Goal: Information Seeking & Learning: Learn about a topic

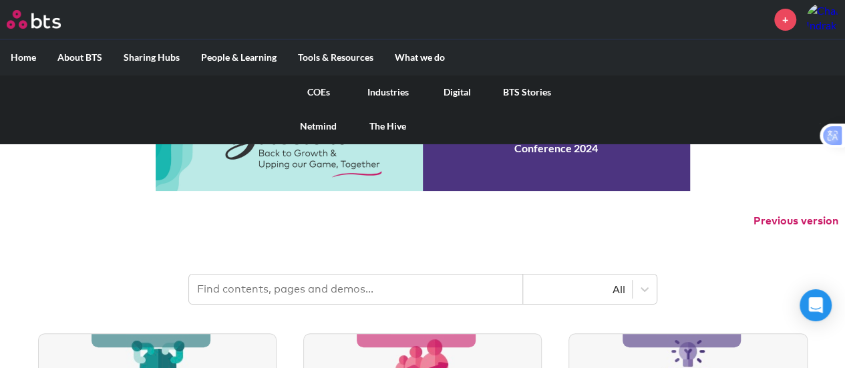
click at [393, 89] on link "Industries" at bounding box center [387, 92] width 69 height 35
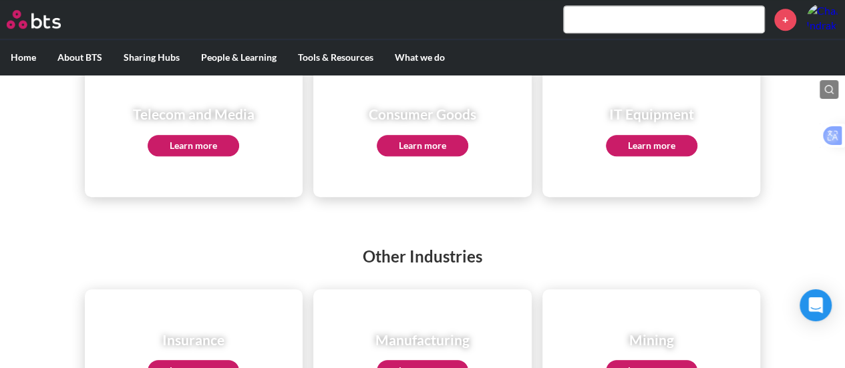
scroll to position [534, 0]
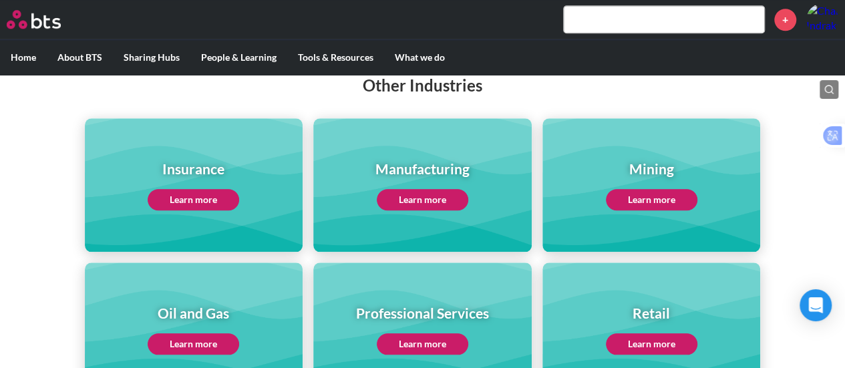
click at [205, 196] on link "Learn more" at bounding box center [193, 199] width 91 height 21
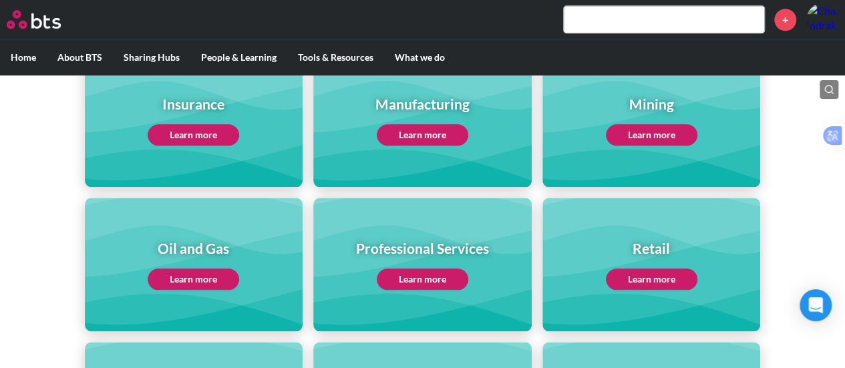
scroll to position [735, 0]
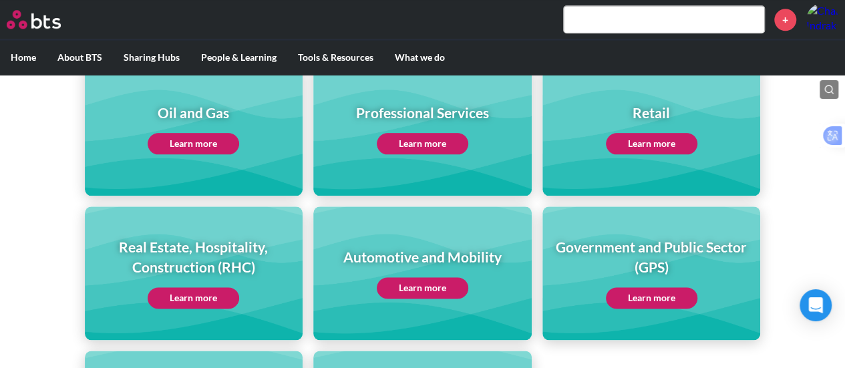
click at [652, 142] on link "Learn more" at bounding box center [651, 143] width 91 height 21
click at [10, 62] on label "Home" at bounding box center [23, 57] width 47 height 35
click at [0, 0] on input "Home" at bounding box center [0, 0] width 0 height 0
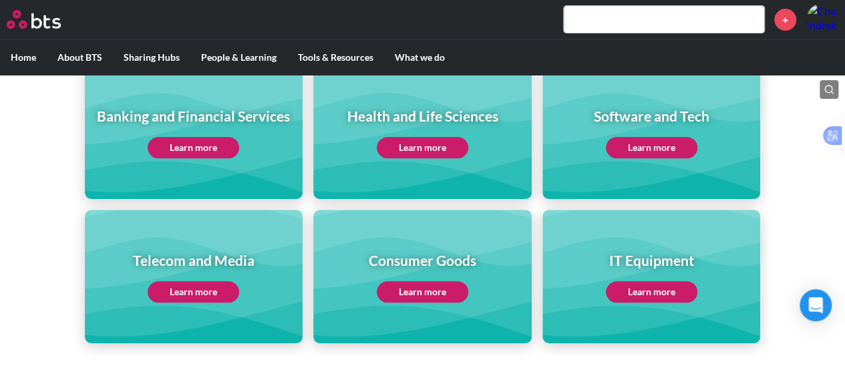
scroll to position [327, 0]
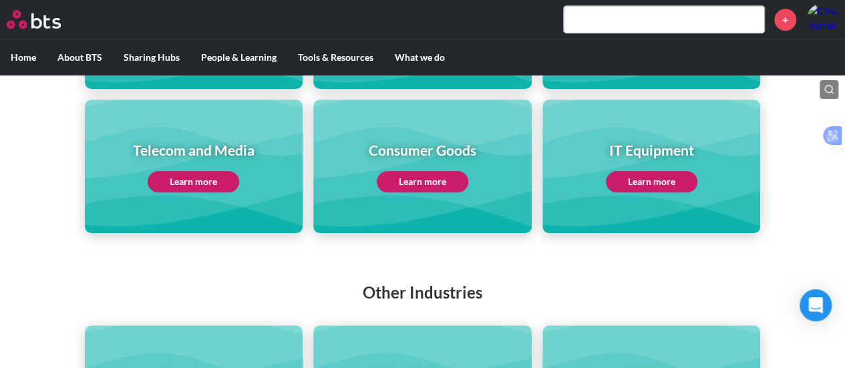
click at [628, 18] on input "text" at bounding box center [664, 19] width 200 height 27
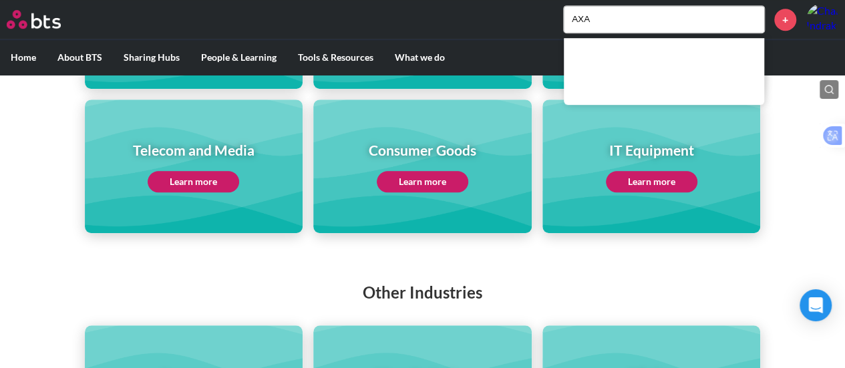
type input "AXA"
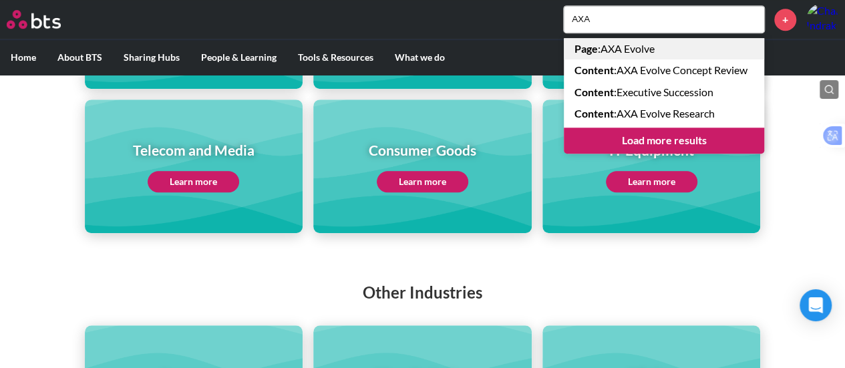
click at [638, 46] on link "Page : AXA Evolve" at bounding box center [664, 48] width 200 height 21
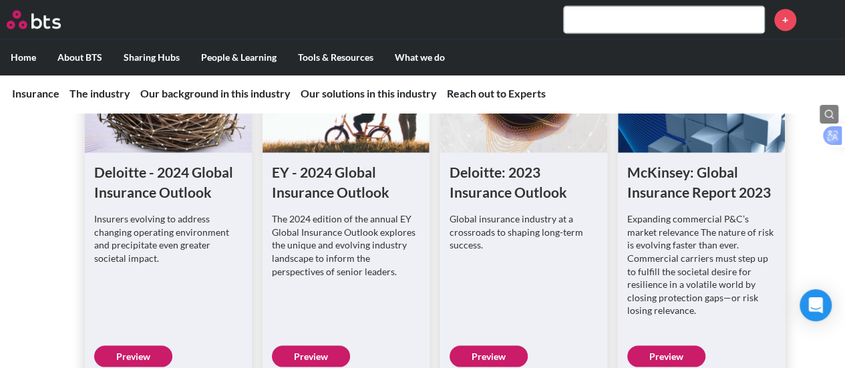
scroll to position [1202, 0]
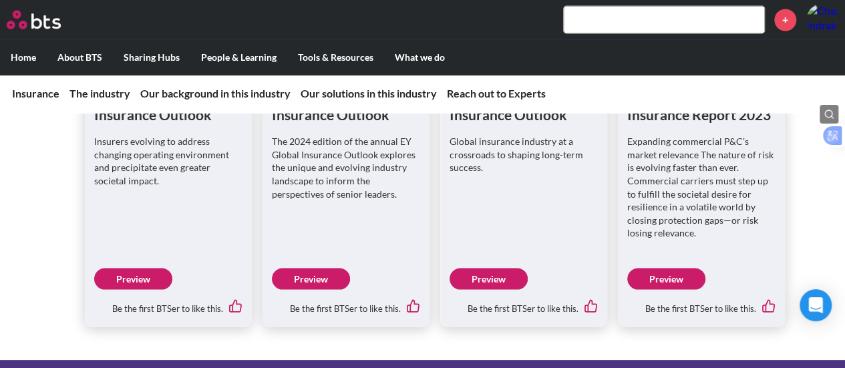
click at [143, 281] on link "Preview" at bounding box center [133, 278] width 78 height 21
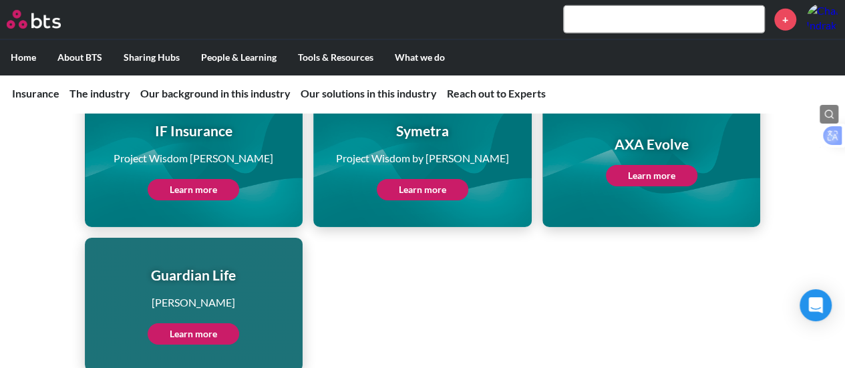
scroll to position [2045, 0]
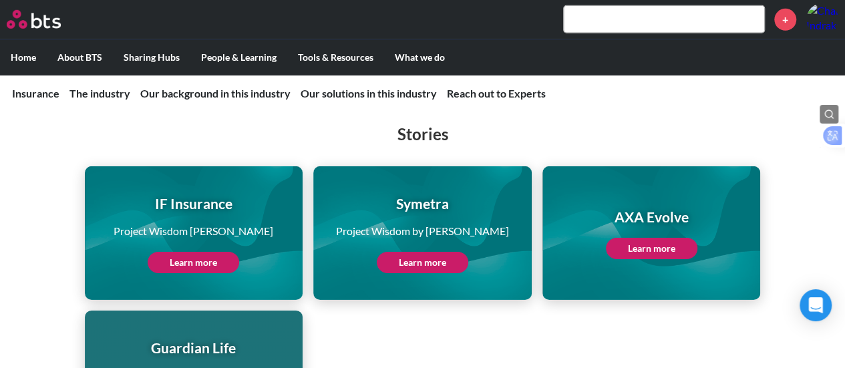
click at [662, 244] on link "Learn more" at bounding box center [651, 248] width 91 height 21
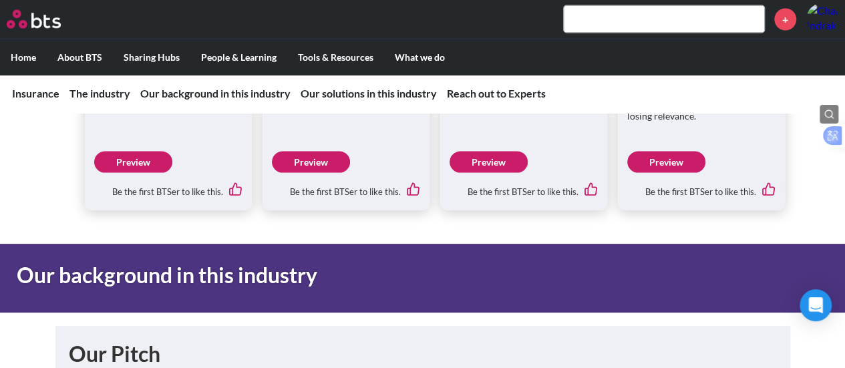
scroll to position [1310, 0]
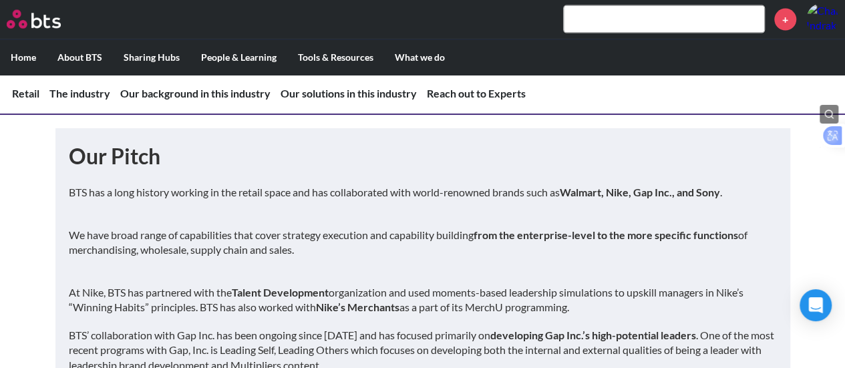
scroll to position [1402, 0]
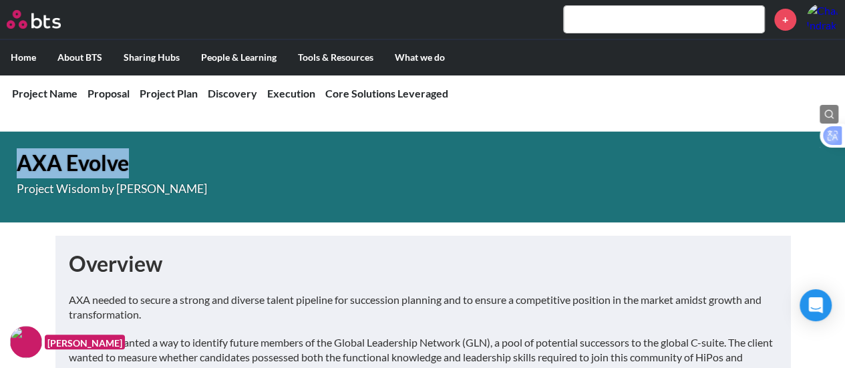
drag, startPoint x: 138, startPoint y: 169, endPoint x: 29, endPoint y: 172, distance: 108.9
click at [18, 171] on h1 "AXA Evolve" at bounding box center [301, 163] width 568 height 30
copy h1 "AXA Evolve"
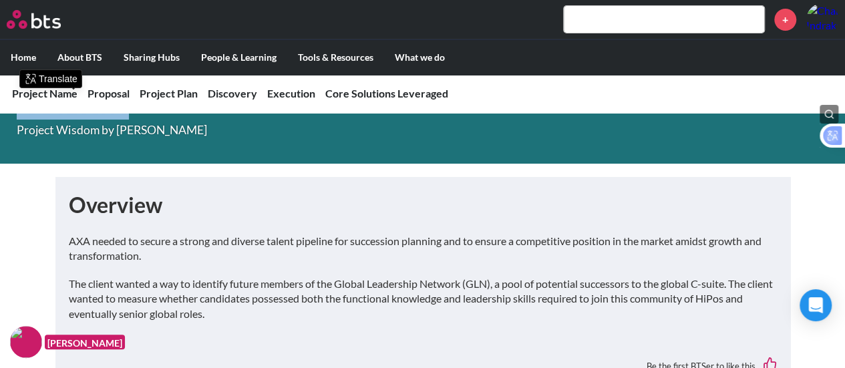
scroll to position [134, 0]
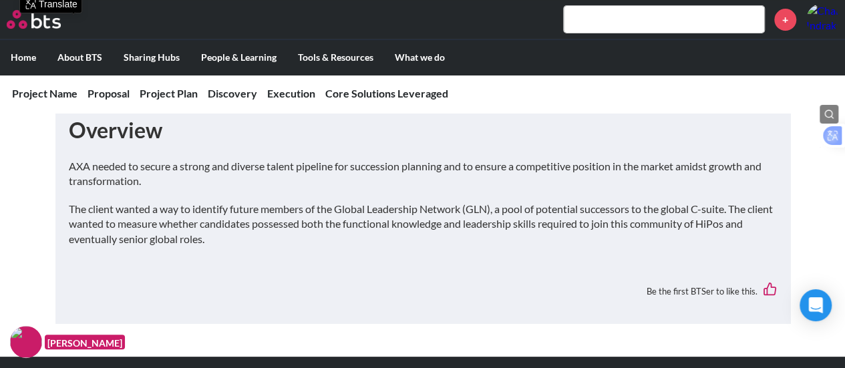
click at [178, 202] on p "The client wanted a way to identify future members of the Global Leadership Net…" at bounding box center [423, 224] width 708 height 45
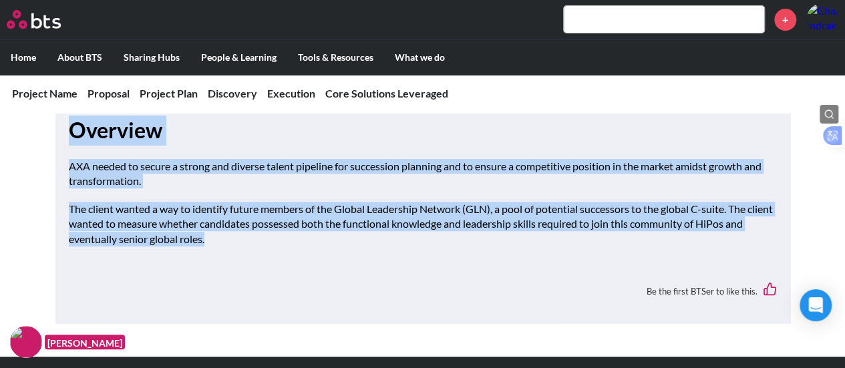
drag, startPoint x: 247, startPoint y: 238, endPoint x: 69, endPoint y: 130, distance: 208.0
click at [69, 130] on div "Overview AXA needed to secure a strong and diverse talent pipeline for successi…" at bounding box center [423, 213] width 708 height 194
copy div "Overview AXA needed to secure a strong and diverse talent pipeline for successi…"
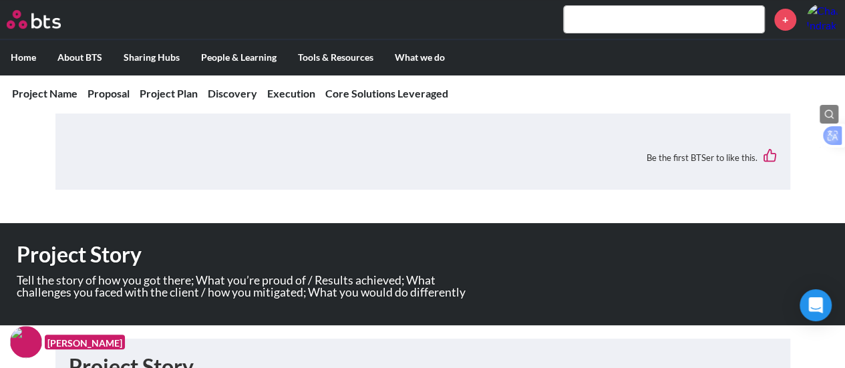
click at [363, 168] on div "Be the first BTSer to like this." at bounding box center [423, 157] width 708 height 37
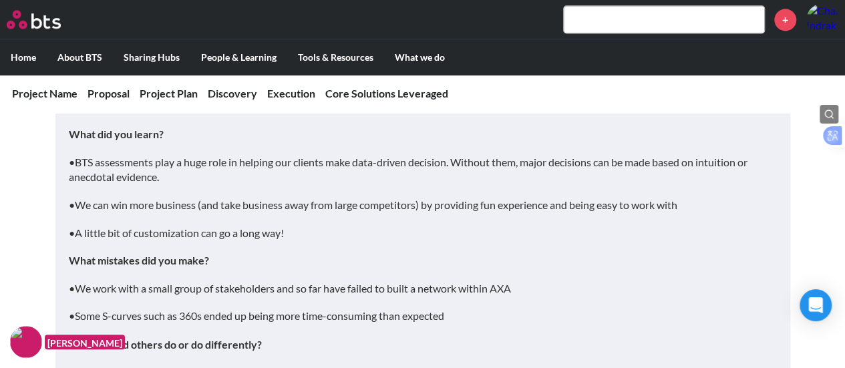
scroll to position [868, 0]
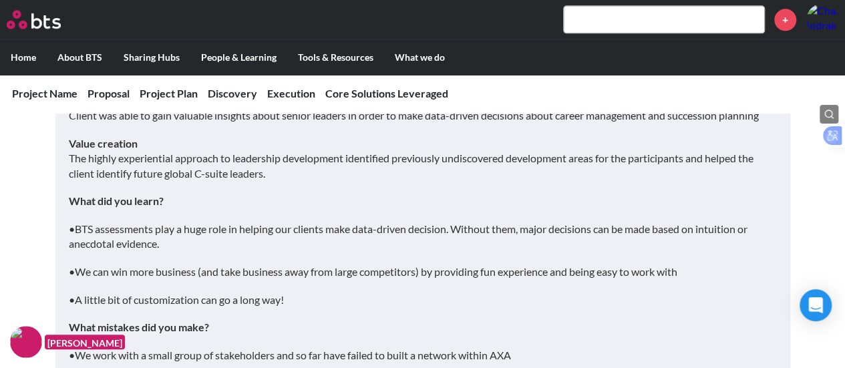
drag, startPoint x: 280, startPoint y: 177, endPoint x: 64, endPoint y: 108, distance: 226.6
click at [280, 202] on p "What did you learn?" at bounding box center [423, 201] width 708 height 15
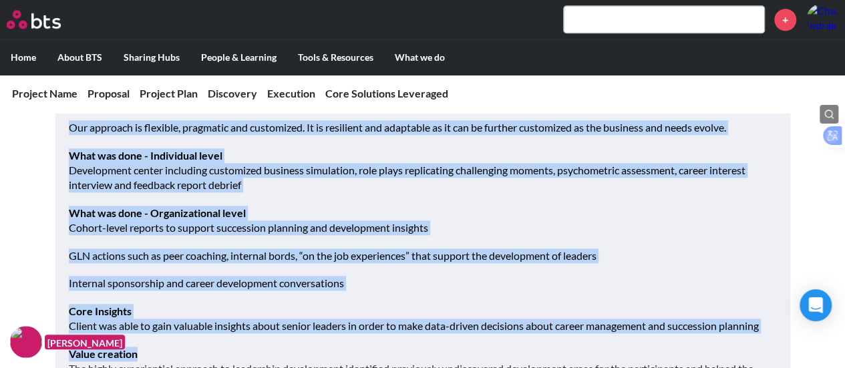
scroll to position [708, 0]
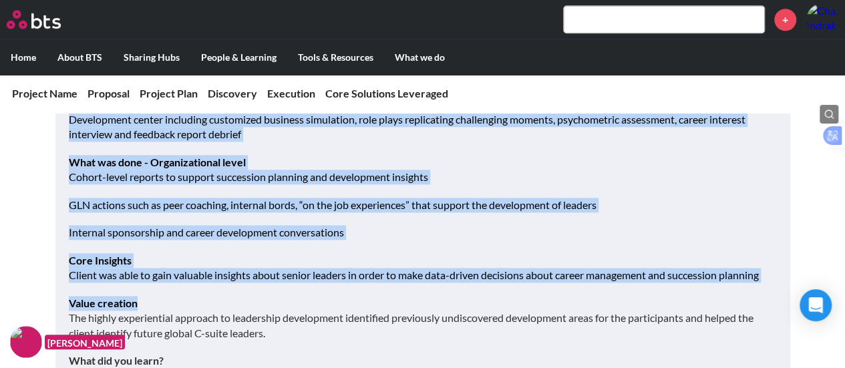
drag, startPoint x: 70, startPoint y: 162, endPoint x: 277, endPoint y: 332, distance: 267.6
click at [277, 332] on div "Project Story What we know We believe that there are core AXA leadership skills…" at bounding box center [423, 317] width 708 height 813
copy div "Project Story What we know We believe that there are core AXA leadership skills…"
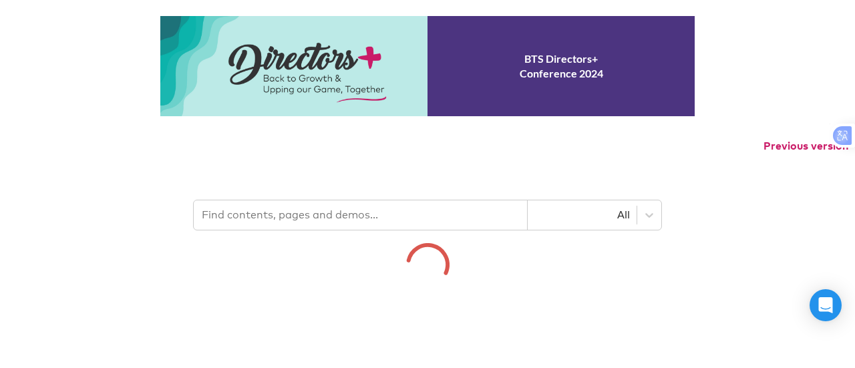
click at [375, 216] on input "text" at bounding box center [361, 214] width 334 height 29
type input "AXA"
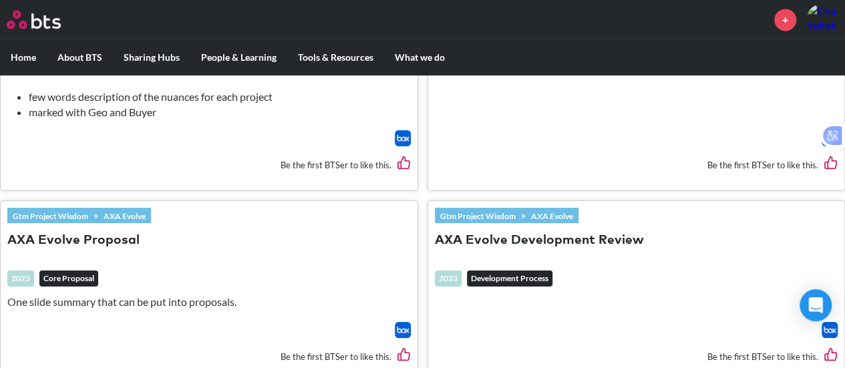
scroll to position [1068, 0]
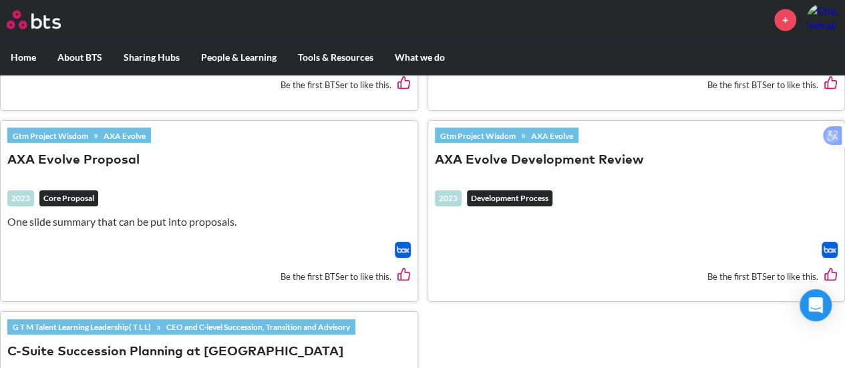
click at [75, 153] on button "AXA Evolve Proposal" at bounding box center [73, 161] width 132 height 18
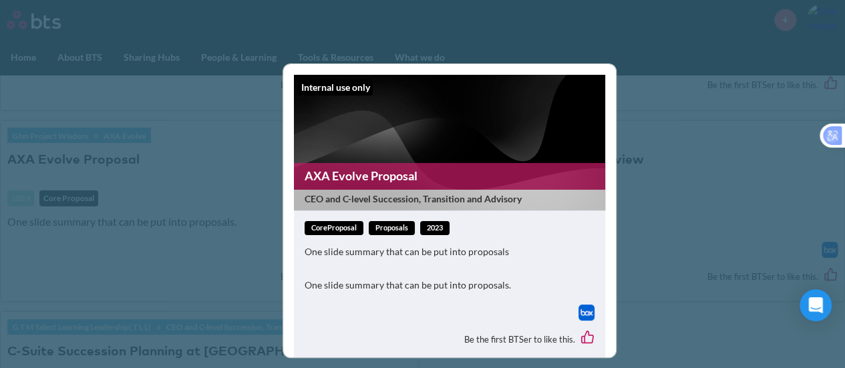
click at [696, 114] on div "Internal use only AXA Evolve Proposal CEO and C-level Succession, Transition an…" at bounding box center [422, 184] width 845 height 368
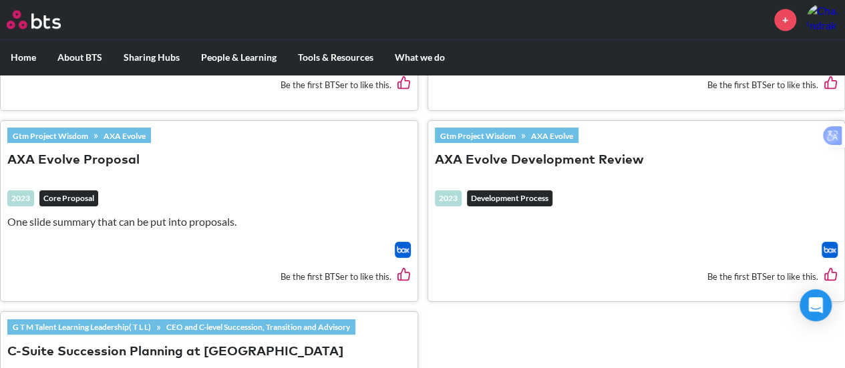
scroll to position [1269, 0]
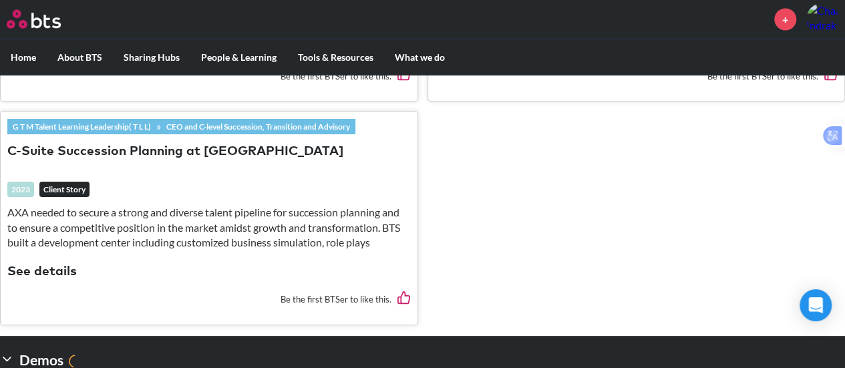
click at [73, 147] on button "C-Suite Succession Planning at AXA" at bounding box center [175, 152] width 336 height 18
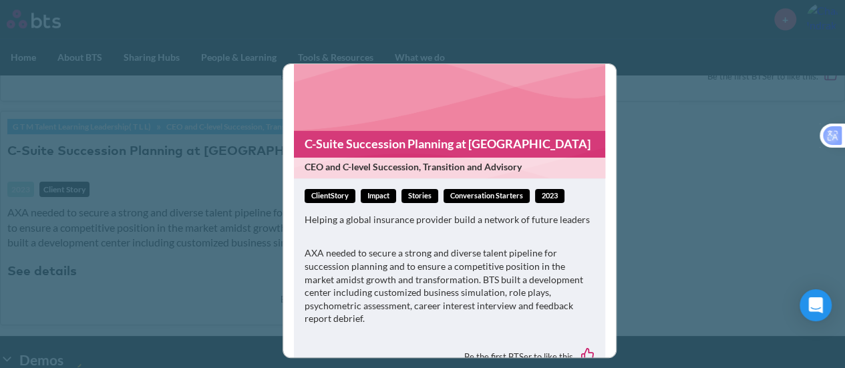
scroll to position [0, 0]
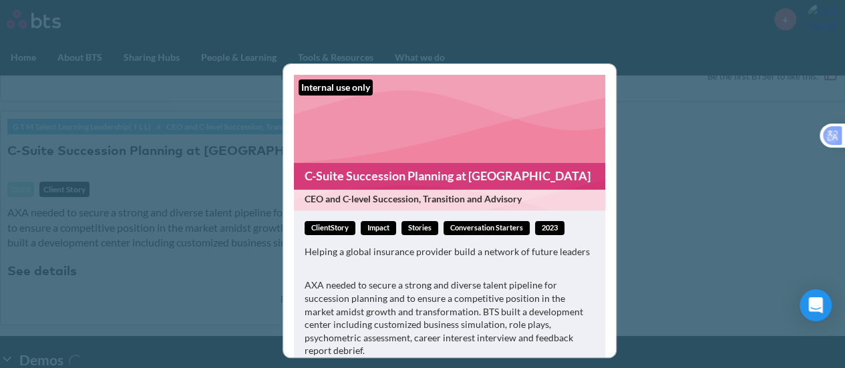
click at [457, 178] on link "C-Suite Succession Planning at AXA" at bounding box center [449, 176] width 311 height 26
click at [421, 231] on link "Stories" at bounding box center [419, 228] width 37 height 14
click at [783, 133] on div "Internal use only C-Suite Succession Planning at AXA CEO and C-level Succession…" at bounding box center [422, 184] width 845 height 368
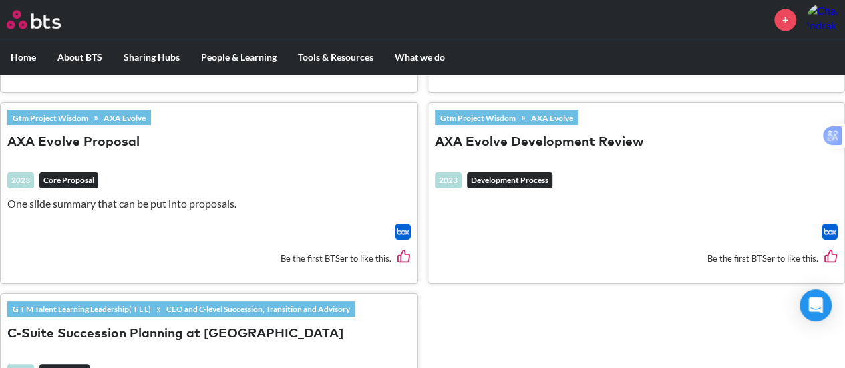
scroll to position [1002, 0]
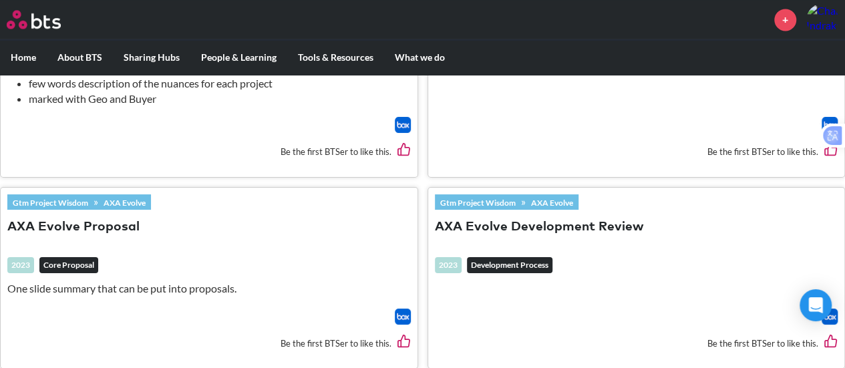
click at [84, 222] on button "AXA Evolve Proposal" at bounding box center [73, 227] width 132 height 18
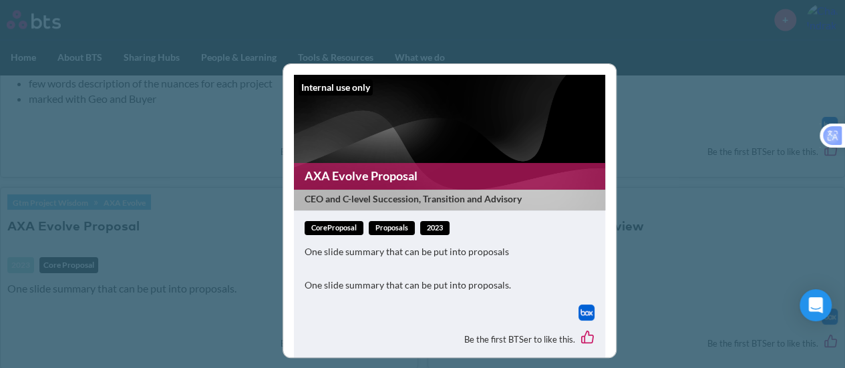
click at [393, 226] on link "Proposals" at bounding box center [392, 228] width 46 height 14
click at [713, 164] on div "Internal use only AXA Evolve Proposal CEO and C-level Succession, Transition an…" at bounding box center [422, 184] width 845 height 368
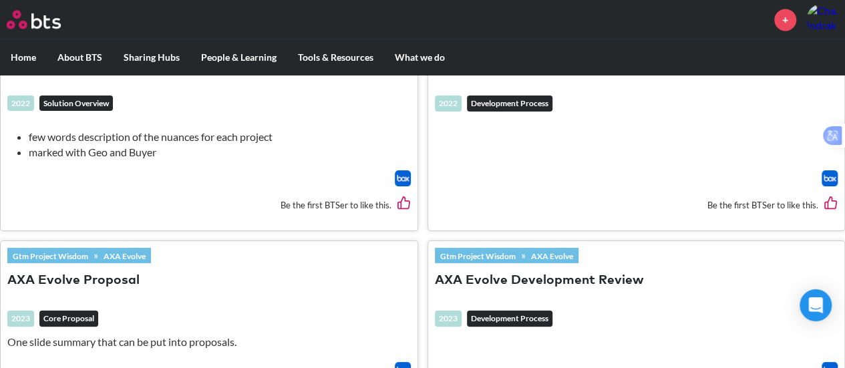
scroll to position [868, 0]
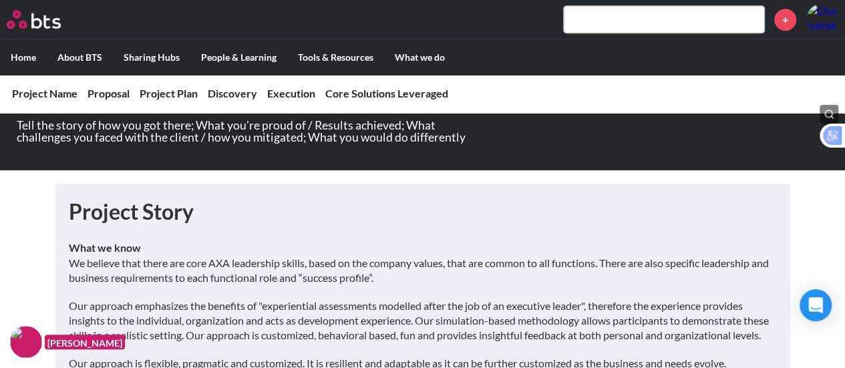
scroll to position [267, 0]
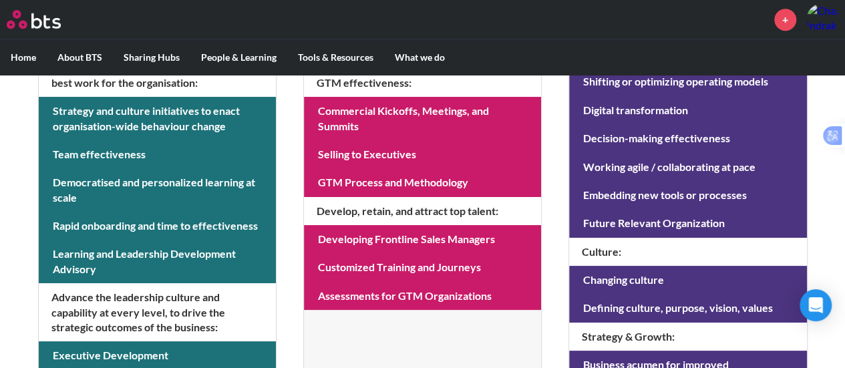
scroll to position [239, 0]
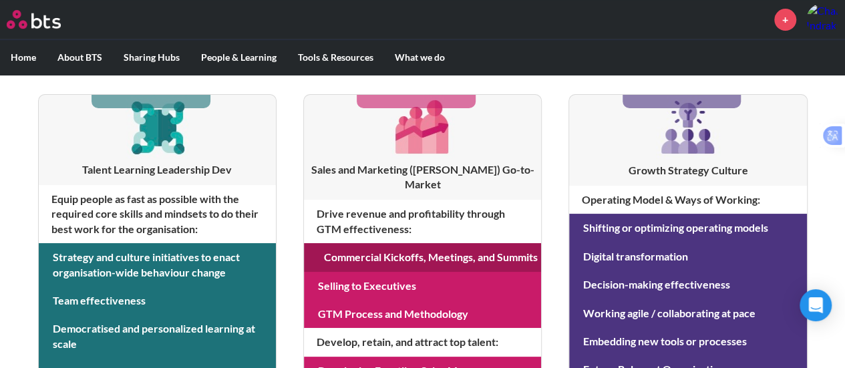
click at [343, 250] on link at bounding box center [422, 257] width 237 height 28
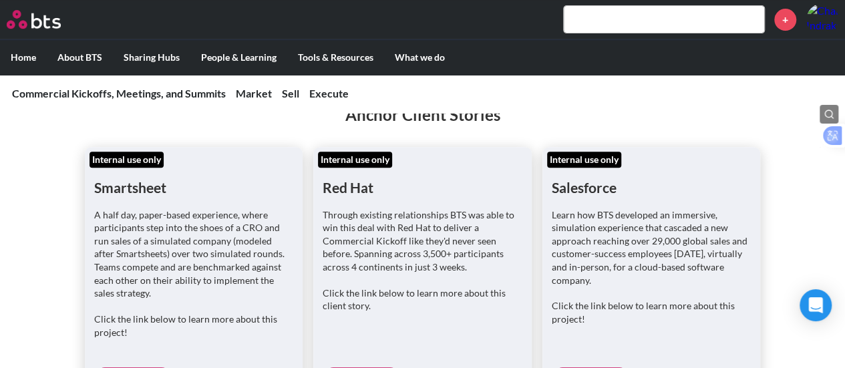
scroll to position [401, 0]
